Goal: Information Seeking & Learning: Check status

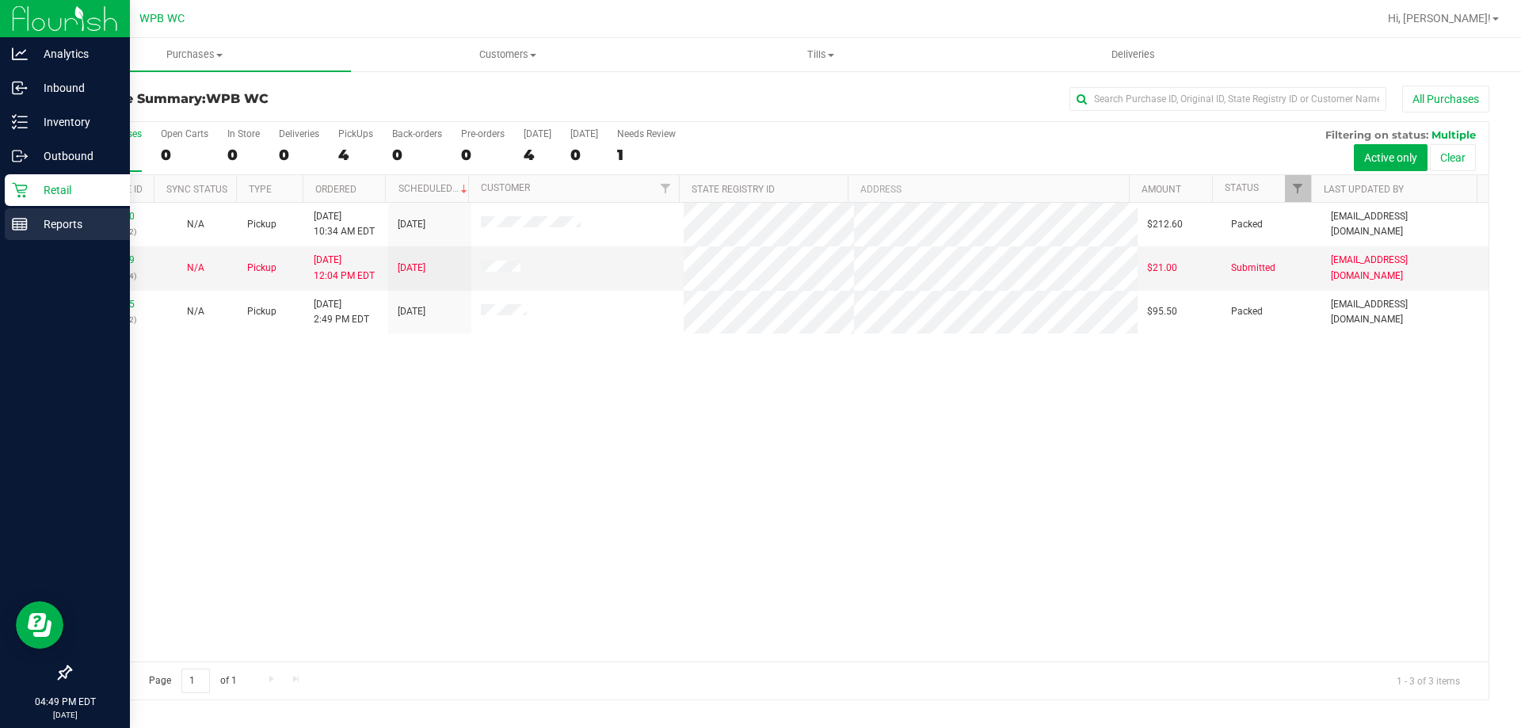
click at [60, 226] on p "Reports" at bounding box center [75, 224] width 95 height 19
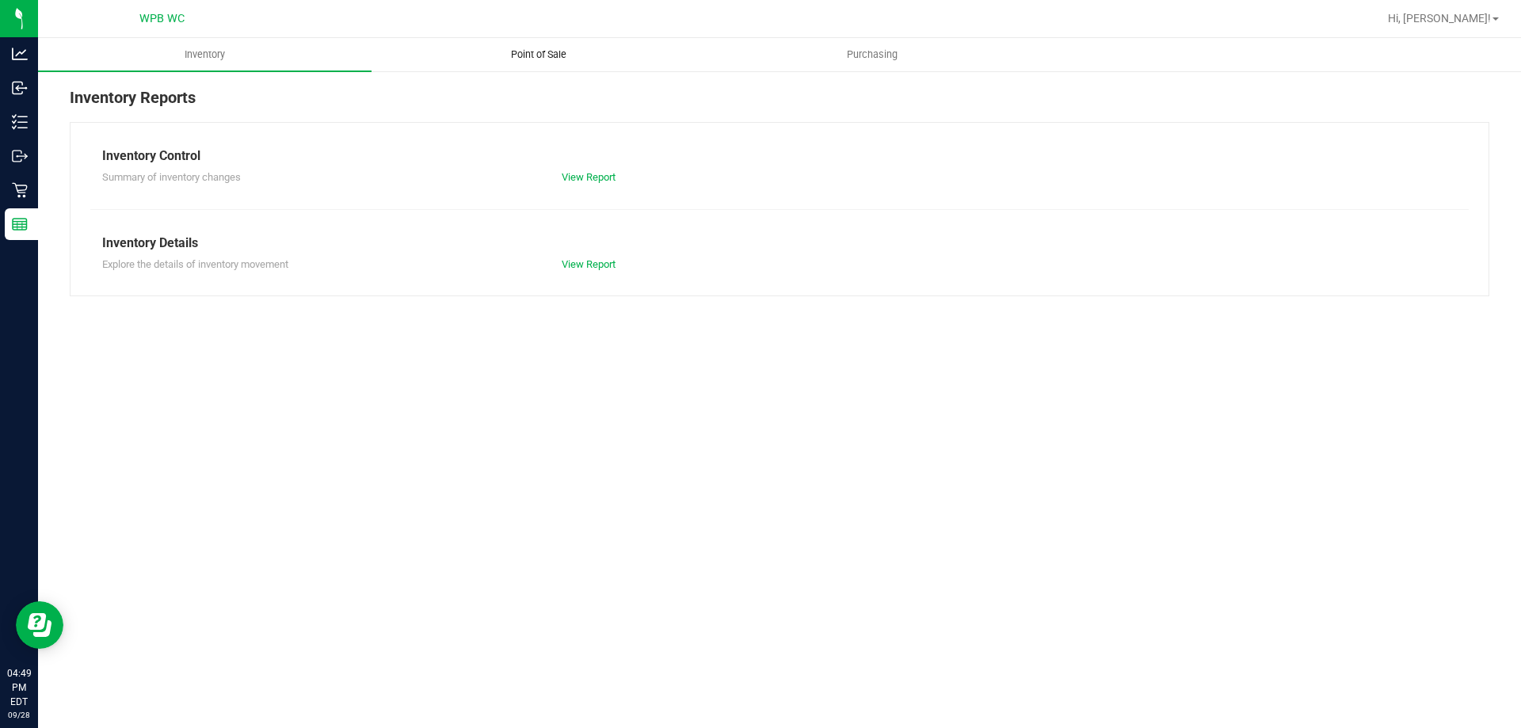
click at [504, 56] on span "Point of Sale" at bounding box center [538, 55] width 98 height 14
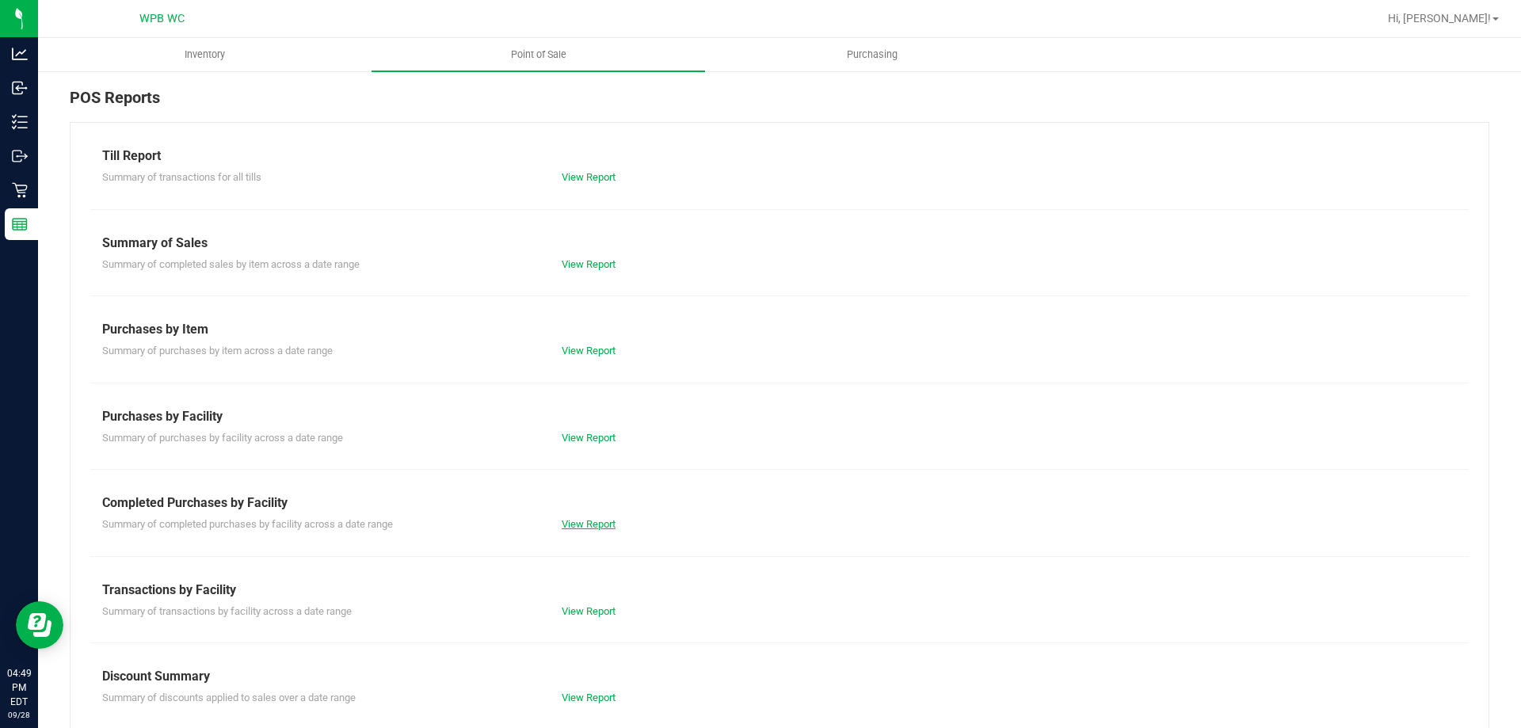
click at [575, 524] on link "View Report" at bounding box center [588, 524] width 54 height 12
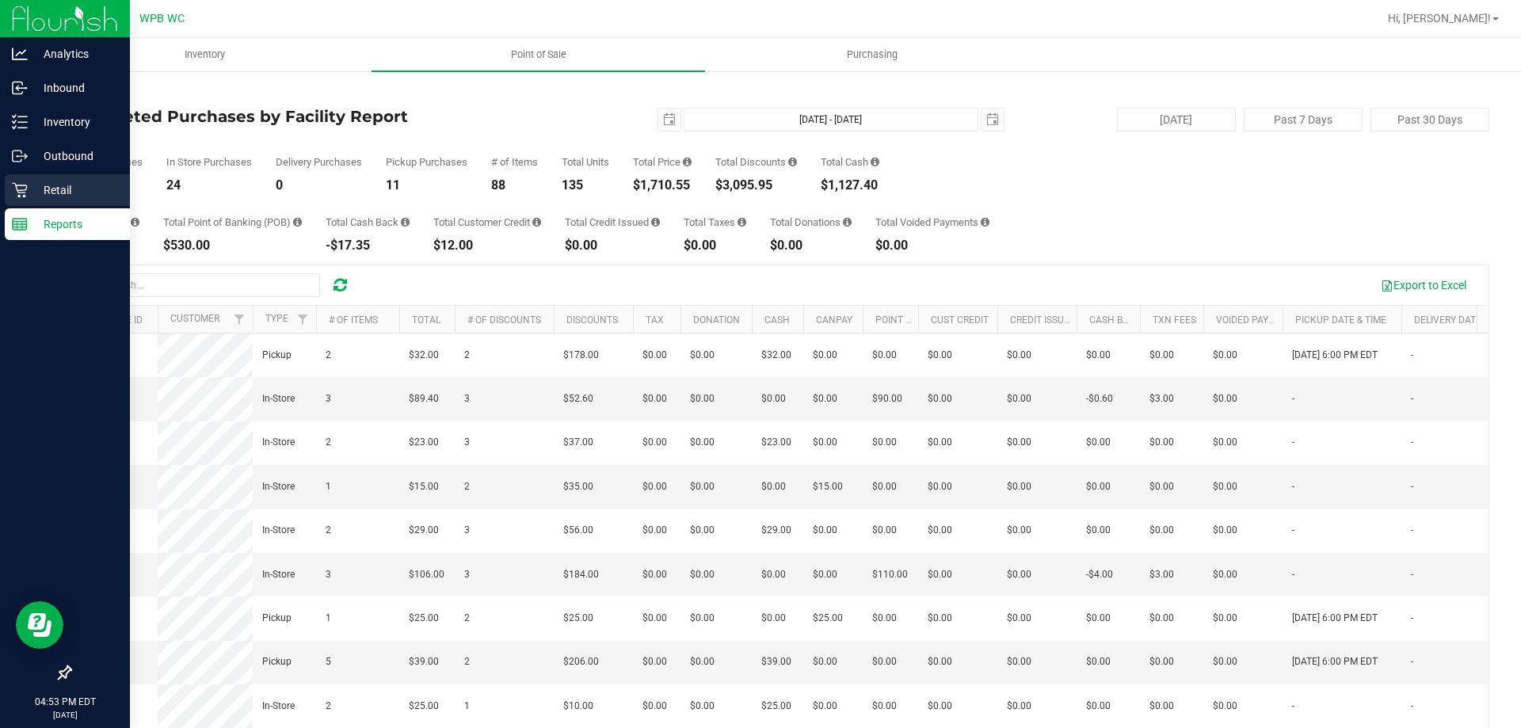
click at [49, 182] on p "Retail" at bounding box center [75, 190] width 95 height 19
